Goal: Find specific page/section: Find specific page/section

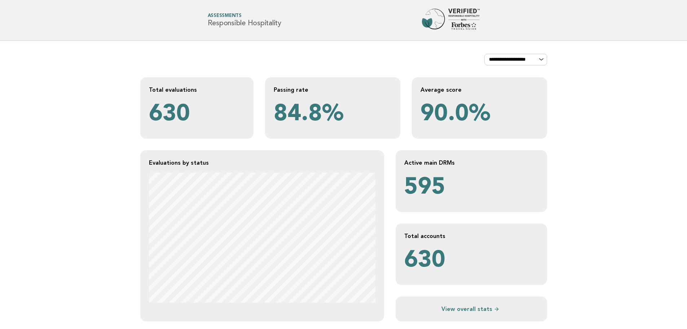
scroll to position [2020, 0]
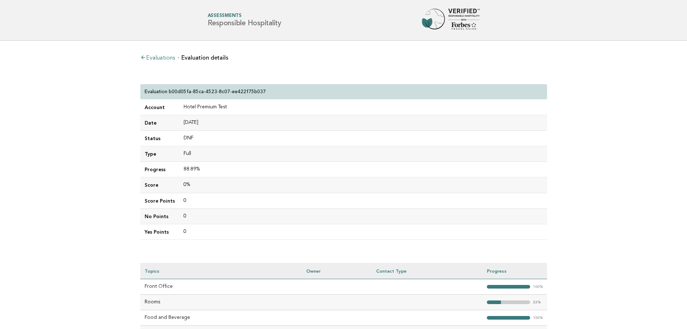
scroll to position [227, 0]
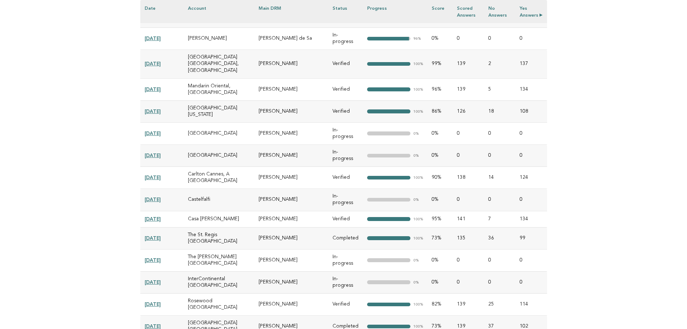
scroll to position [3823, 0]
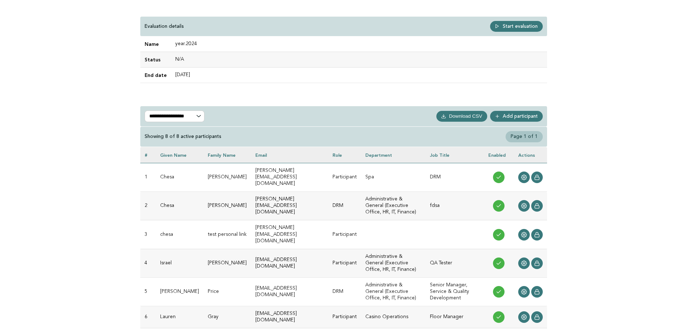
scroll to position [305, 0]
